Goal: Task Accomplishment & Management: Manage account settings

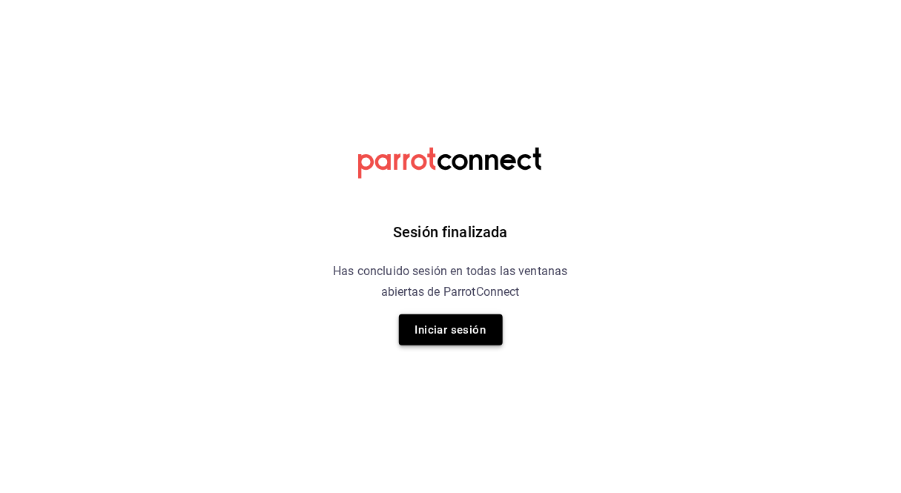
click at [460, 329] on button "Iniciar sesión" at bounding box center [451, 329] width 104 height 31
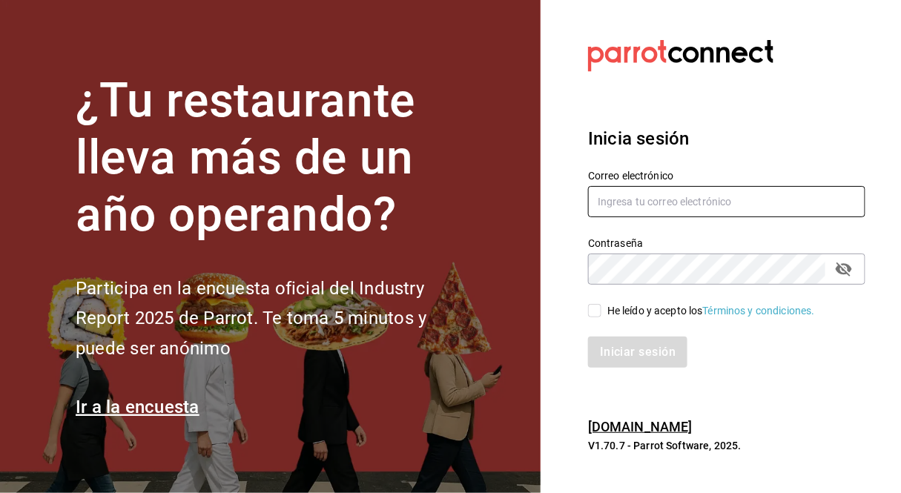
type input "[EMAIL_ADDRESS][DOMAIN_NAME]"
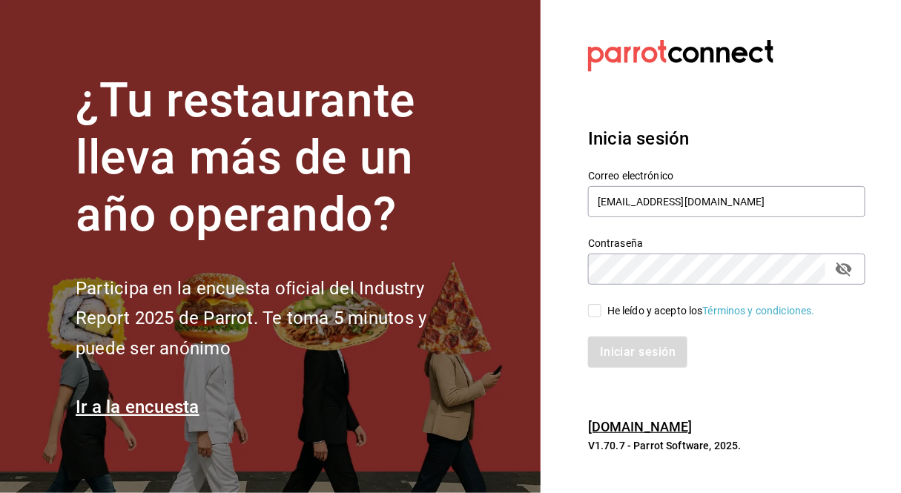
click at [594, 311] on input "He leído y acepto los Términos y condiciones." at bounding box center [594, 310] width 13 height 13
checkbox input "true"
click at [620, 351] on button "Iniciar sesión" at bounding box center [638, 352] width 101 height 31
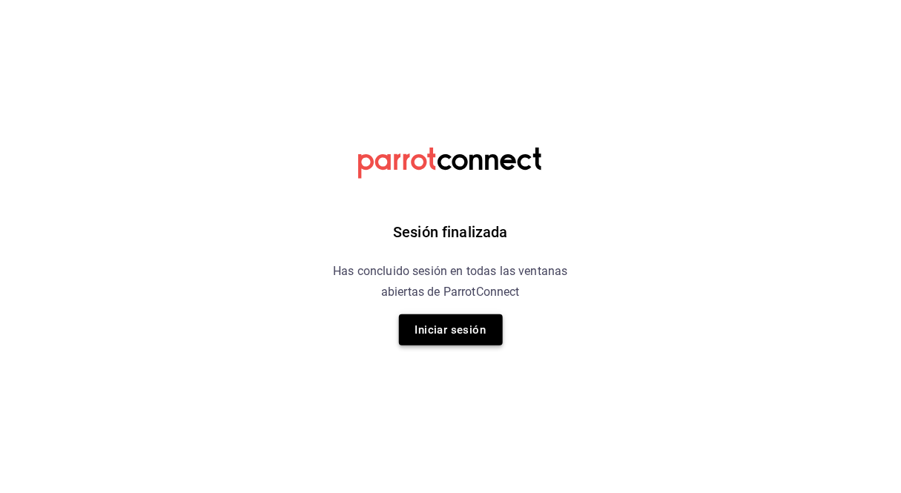
click at [463, 337] on button "Iniciar sesión" at bounding box center [451, 329] width 104 height 31
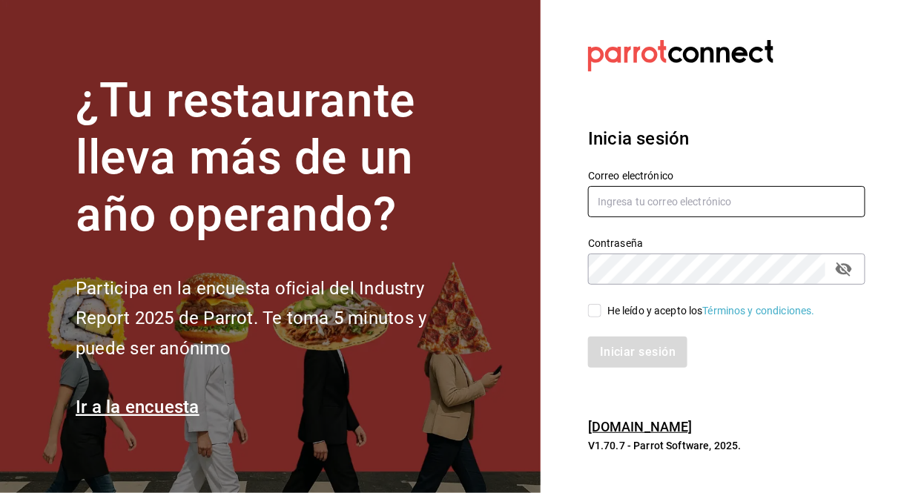
type input "[EMAIL_ADDRESS][DOMAIN_NAME]"
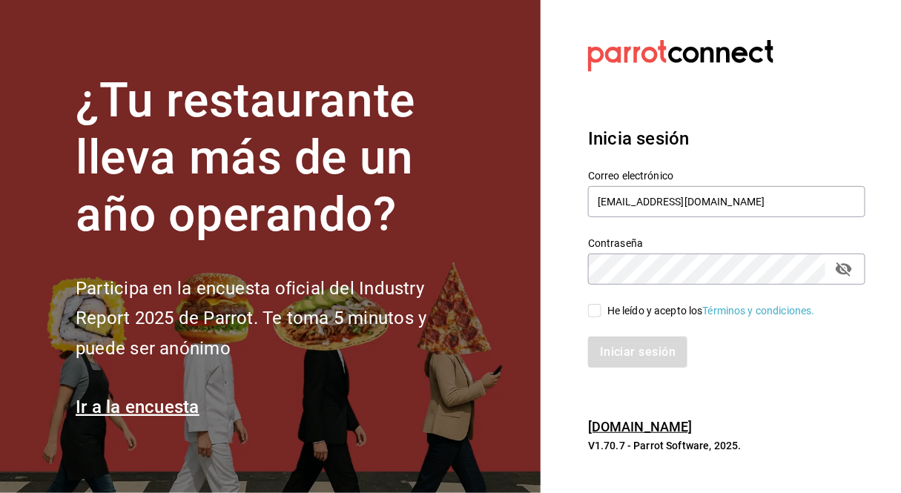
click at [595, 315] on input "He leído y acepto los Términos y condiciones." at bounding box center [594, 310] width 13 height 13
checkbox input "true"
click at [618, 351] on button "Iniciar sesión" at bounding box center [638, 352] width 101 height 31
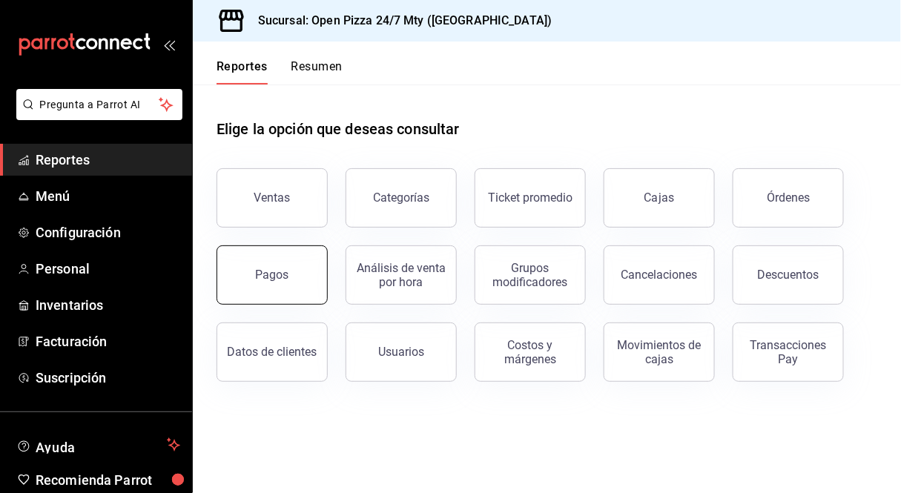
click at [277, 261] on button "Pagos" at bounding box center [271, 274] width 111 height 59
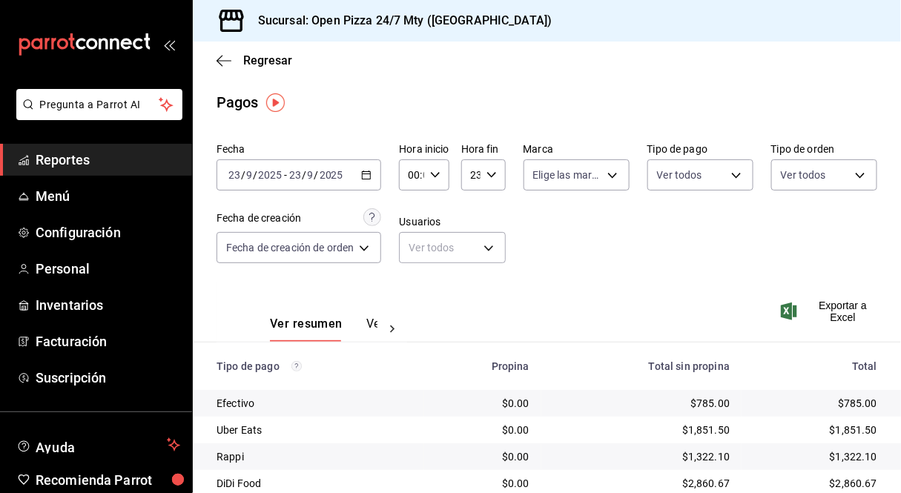
click at [374, 179] on div "[DATE] [DATE] - [DATE] [DATE]" at bounding box center [298, 174] width 165 height 31
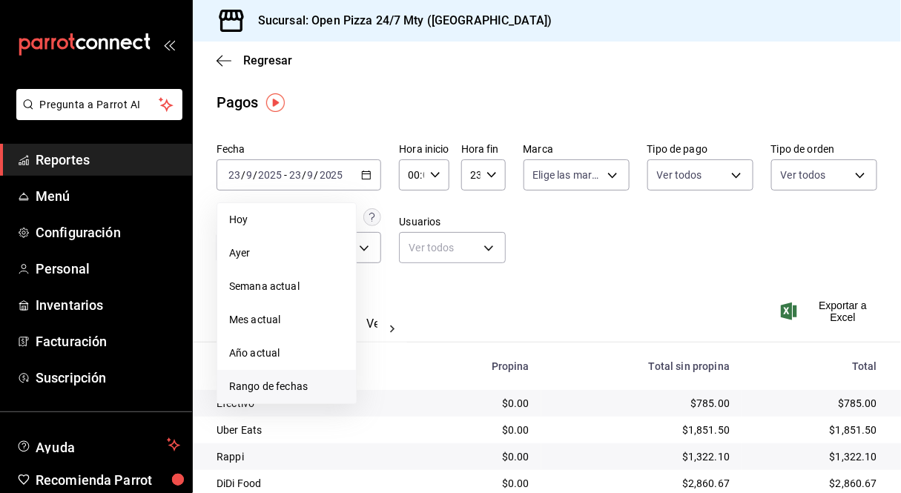
click at [301, 379] on span "Rango de fechas" at bounding box center [286, 387] width 115 height 16
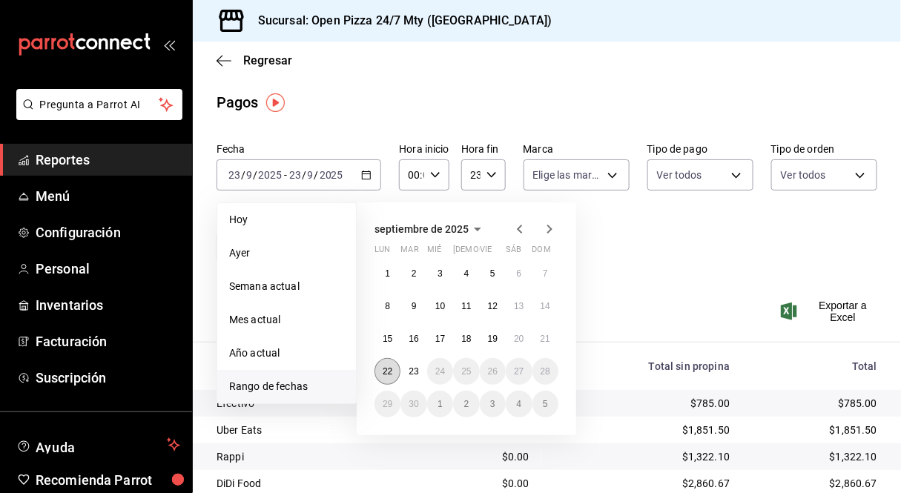
click at [393, 377] on button "22" at bounding box center [387, 371] width 26 height 27
click at [415, 376] on button "23" at bounding box center [413, 371] width 26 height 27
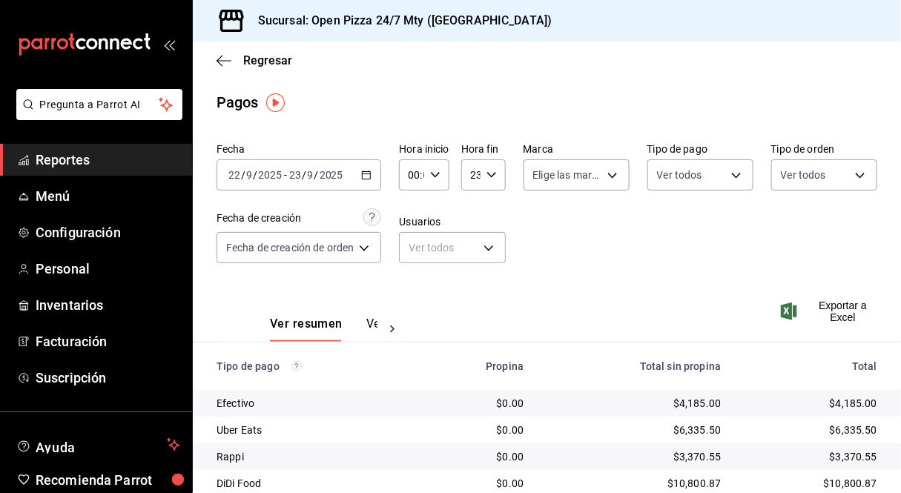
click at [562, 291] on div "Ver resumen Ver pagos Exportar a Excel" at bounding box center [547, 320] width 708 height 79
click at [440, 179] on icon "button" at bounding box center [435, 175] width 10 height 10
click at [414, 270] on span "11" at bounding box center [413, 276] width 1 height 12
type input "11:00"
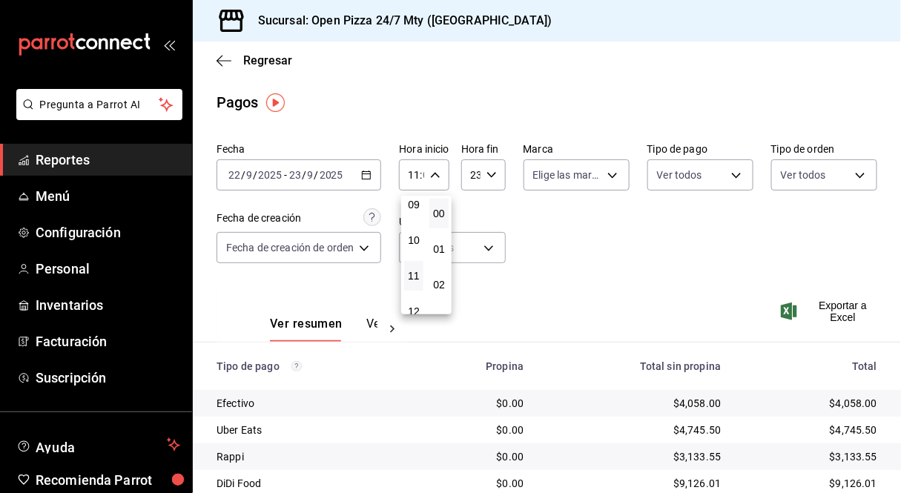
click at [608, 254] on div at bounding box center [450, 246] width 901 height 493
click at [491, 176] on \(Stroke\) "button" at bounding box center [491, 174] width 9 height 5
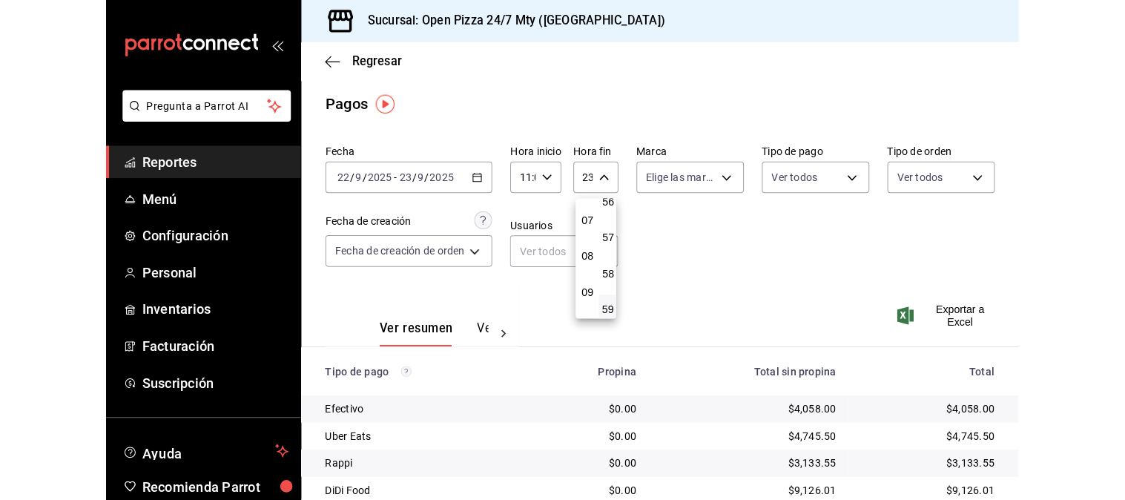
scroll to position [163, 0]
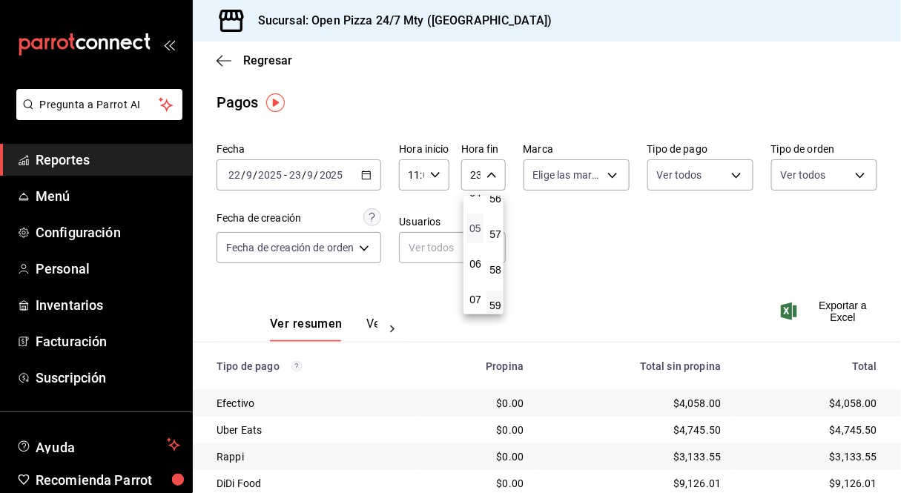
click at [475, 224] on span "05" at bounding box center [475, 228] width 0 height 12
type input "05:59"
click at [583, 245] on div at bounding box center [450, 246] width 901 height 493
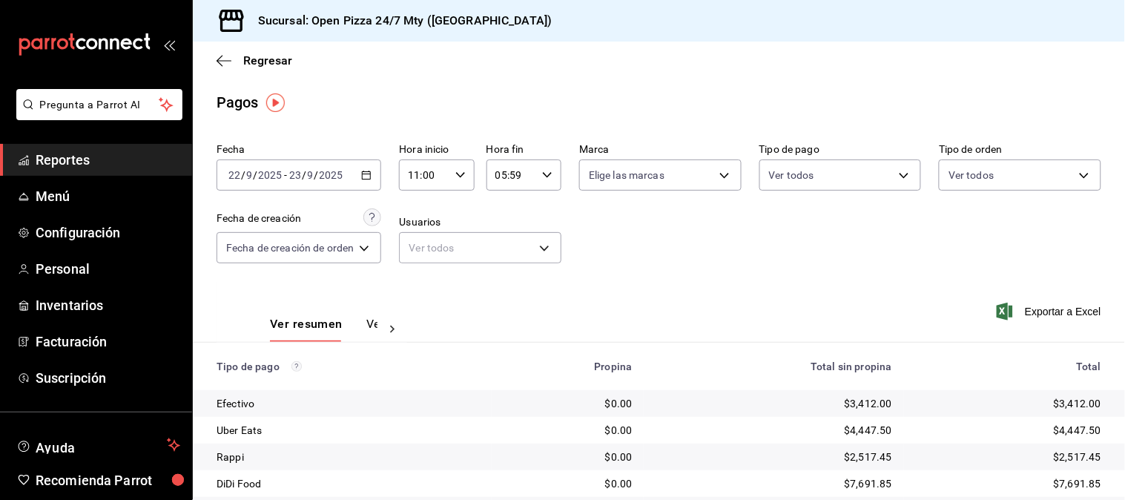
click at [371, 173] on icon "button" at bounding box center [366, 175] width 10 height 10
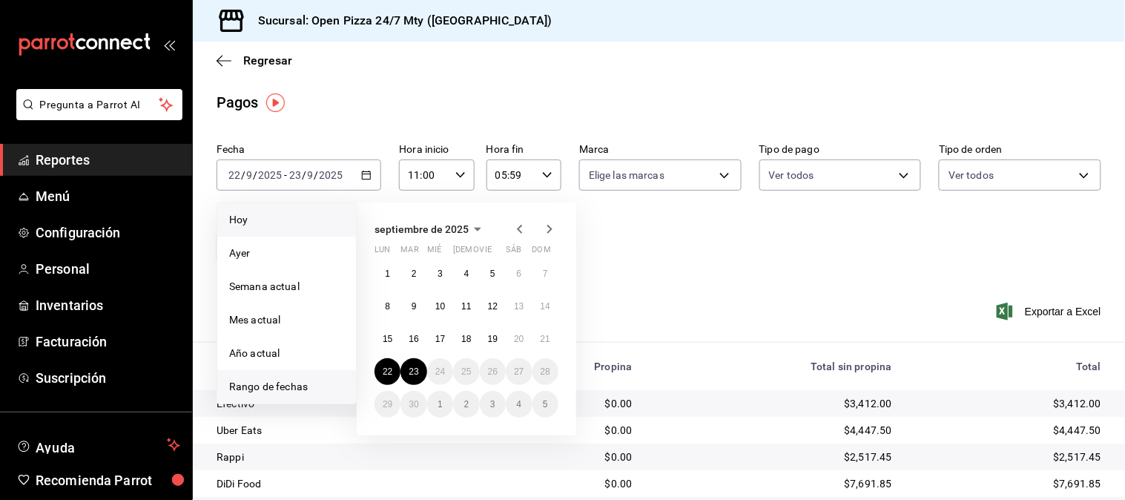
click at [264, 221] on span "Hoy" at bounding box center [286, 220] width 115 height 16
type input "00:00"
type input "23:59"
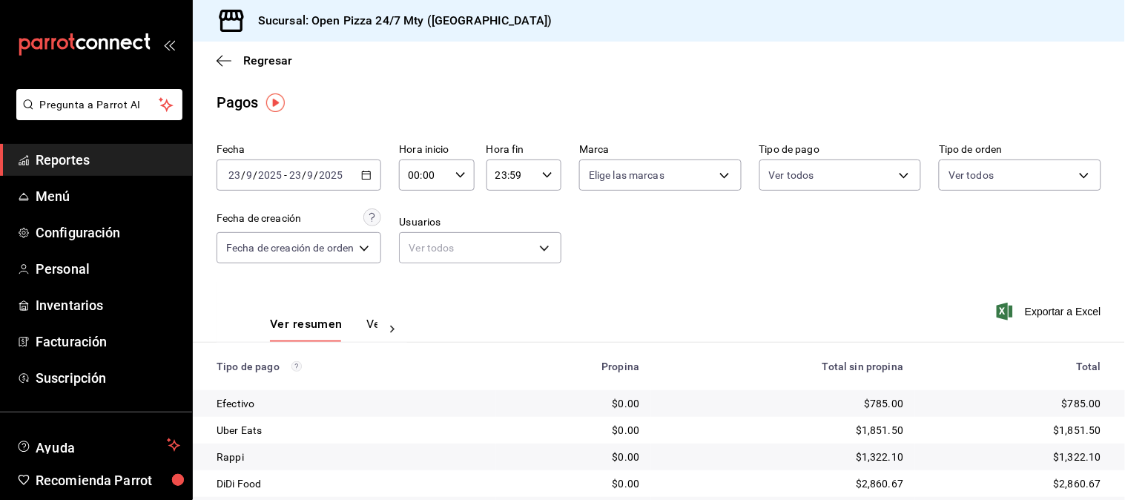
click at [628, 292] on div "Ver resumen Ver pagos Exportar a Excel" at bounding box center [659, 320] width 932 height 79
click at [431, 175] on input "00:00" at bounding box center [424, 175] width 50 height 30
click at [423, 261] on button "11" at bounding box center [419, 276] width 31 height 30
type input "11:00"
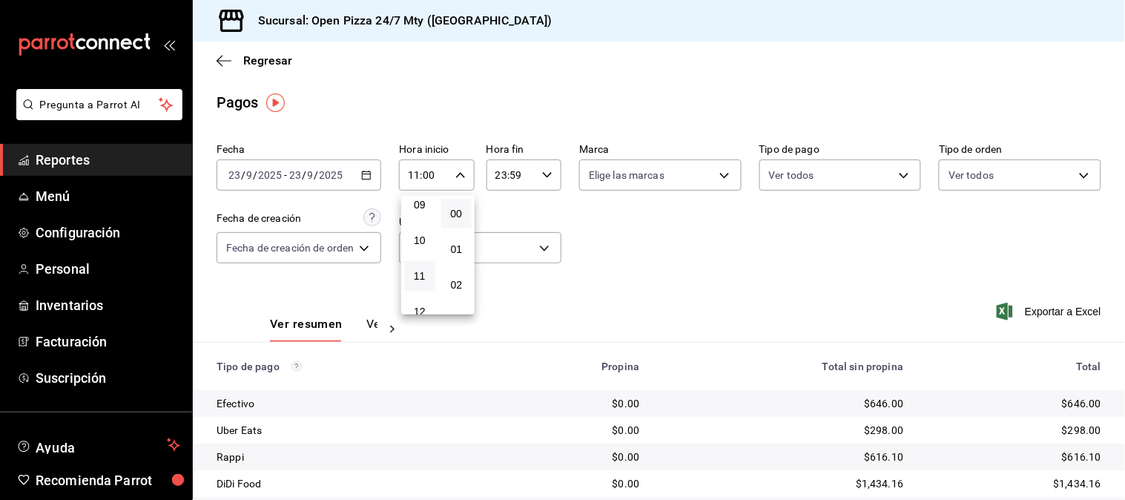
click at [654, 275] on div at bounding box center [562, 250] width 1125 height 500
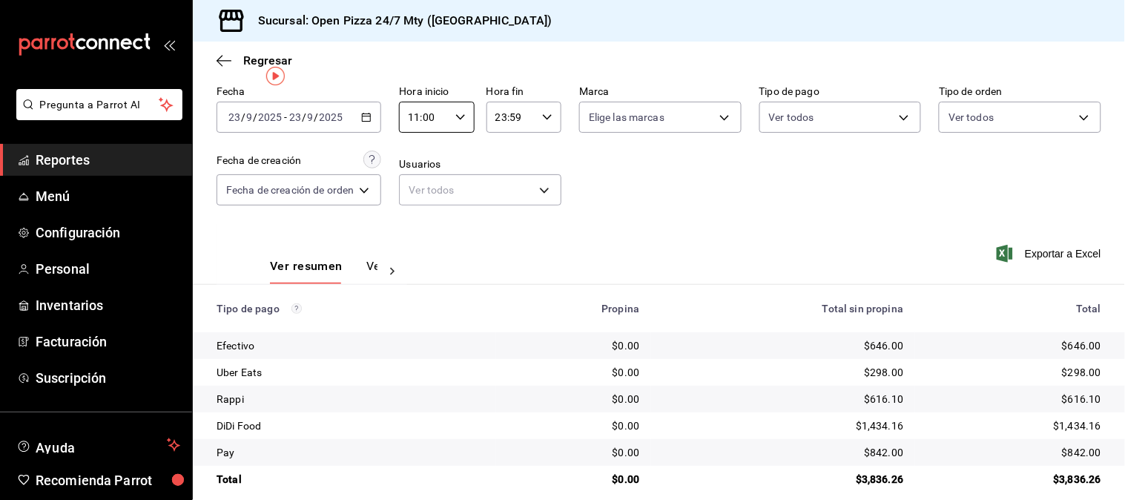
scroll to position [75, 0]
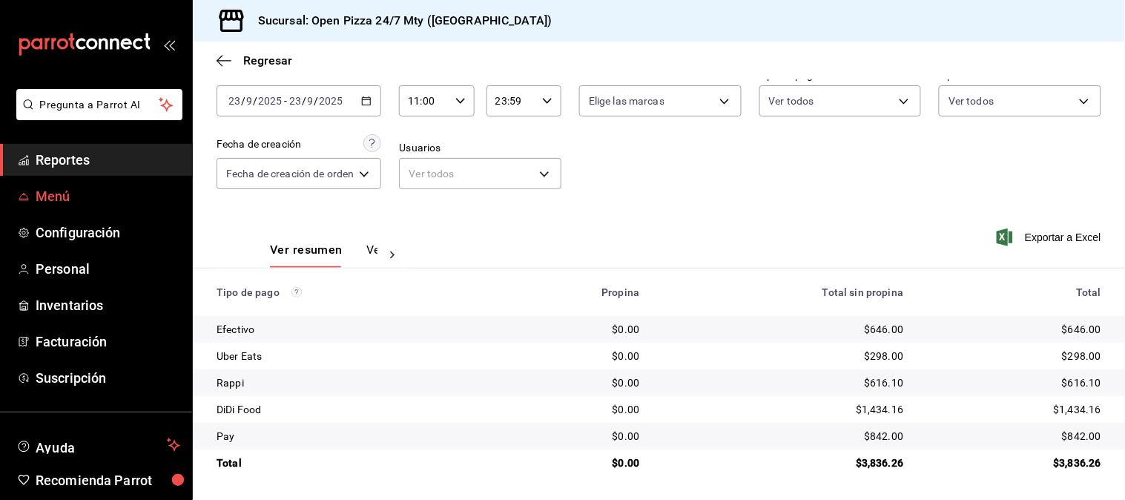
click at [63, 193] on span "Menú" at bounding box center [108, 196] width 145 height 20
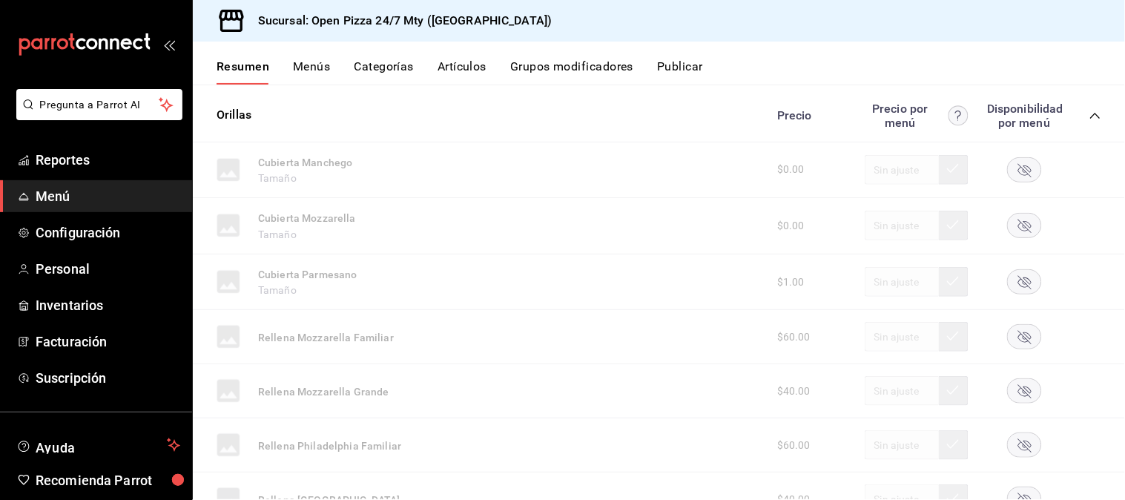
scroll to position [165, 0]
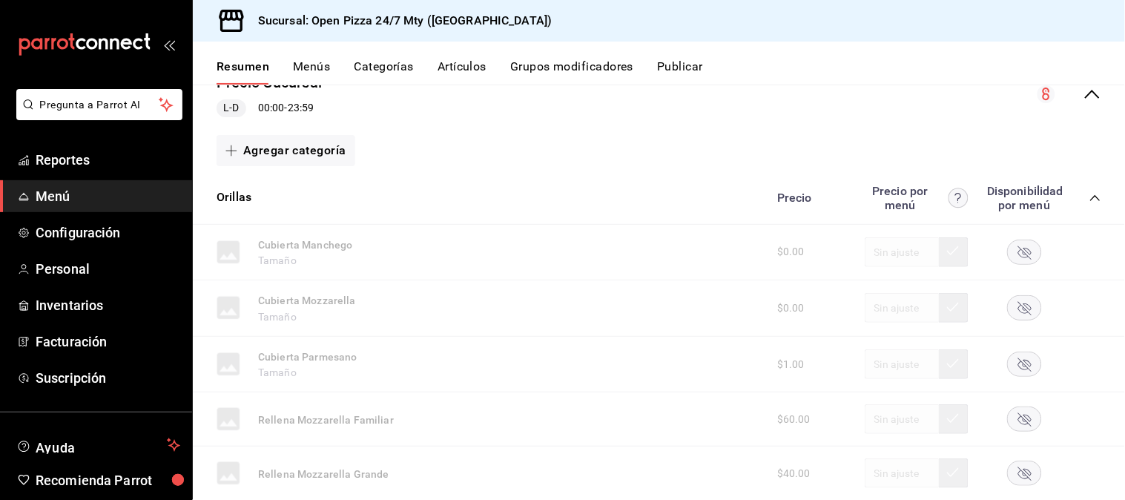
click at [900, 194] on icon "collapse-category-row" at bounding box center [1095, 198] width 12 height 12
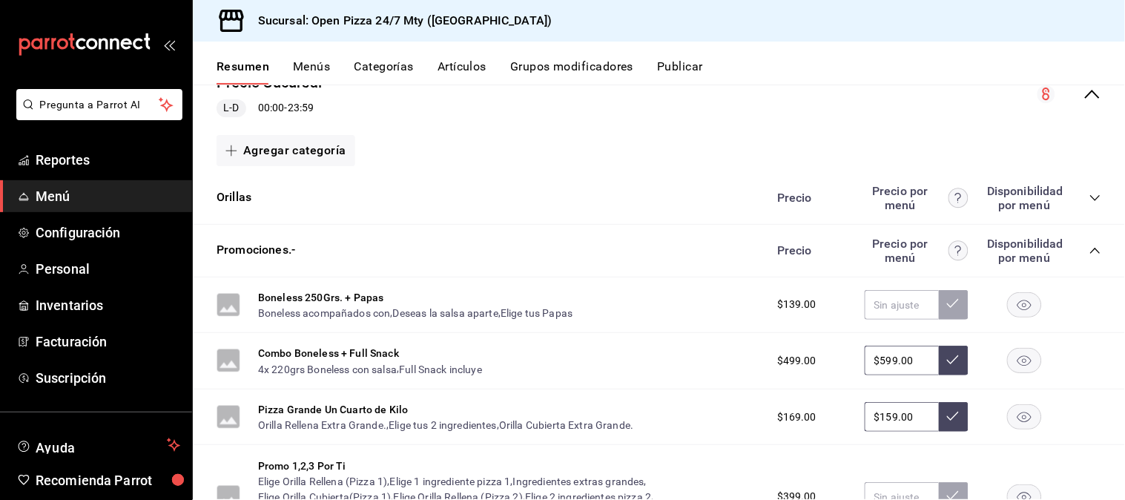
click at [900, 194] on icon "collapse-category-row" at bounding box center [1095, 198] width 12 height 12
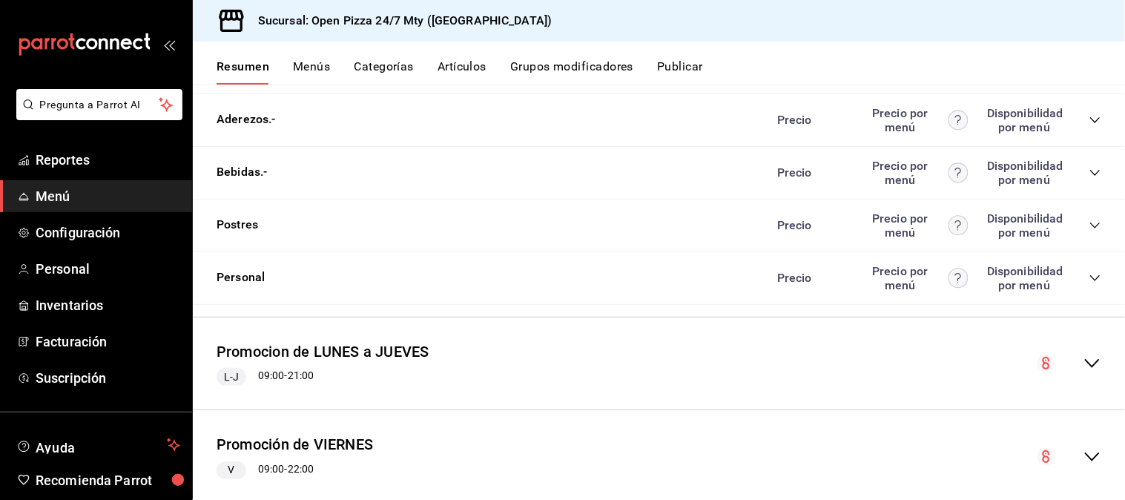
scroll to position [2553, 0]
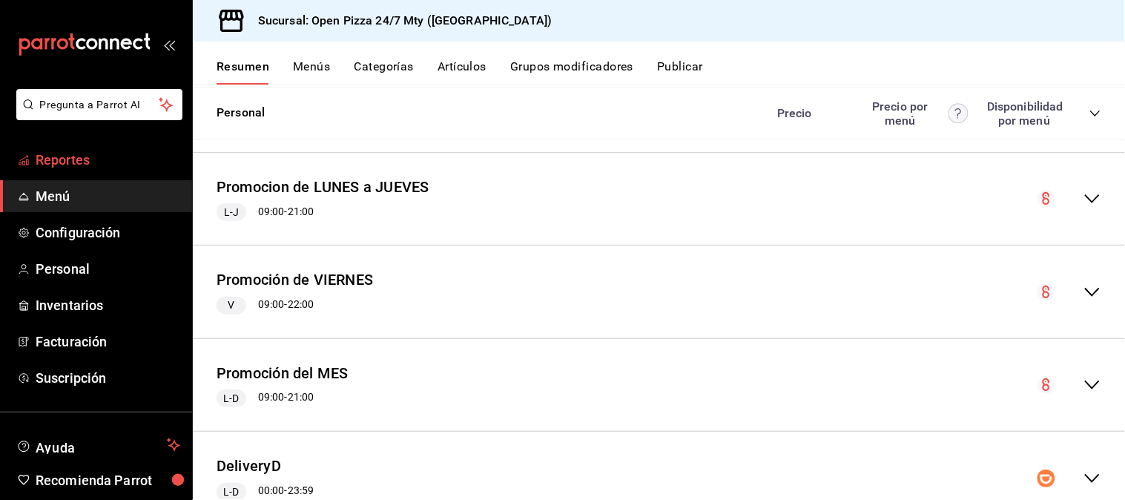
click at [87, 147] on link "Reportes" at bounding box center [96, 160] width 192 height 32
